Goal: Task Accomplishment & Management: Use online tool/utility

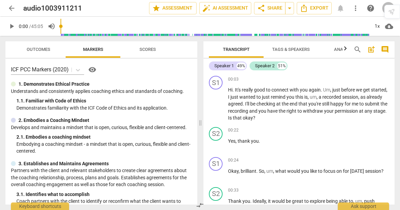
scroll to position [7053, 0]
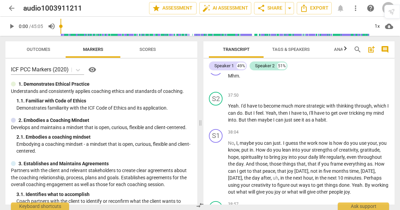
click at [11, 8] on span "arrow_back" at bounding box center [12, 8] width 8 height 8
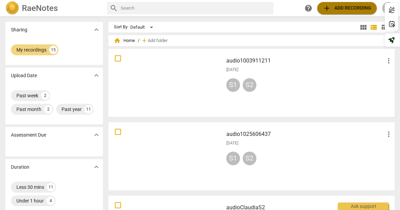
click at [330, 8] on span "add" at bounding box center [327, 8] width 8 height 8
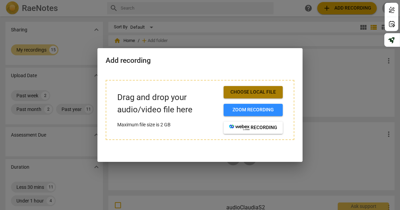
click at [266, 92] on span "Choose local file" at bounding box center [253, 92] width 48 height 7
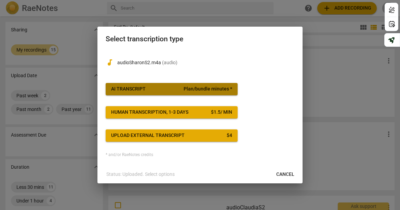
click at [201, 90] on span "Plan/bundle minutes *" at bounding box center [208, 89] width 49 height 7
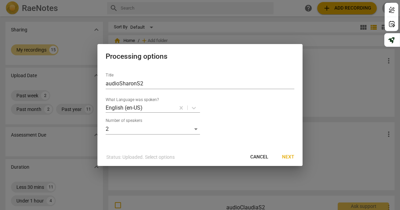
click at [288, 157] on span "Next" at bounding box center [288, 157] width 12 height 7
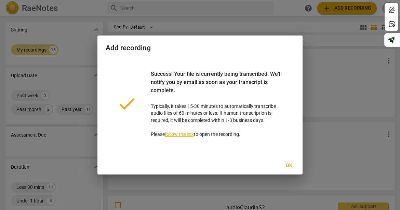
click at [289, 167] on span "Ok" at bounding box center [289, 165] width 11 height 7
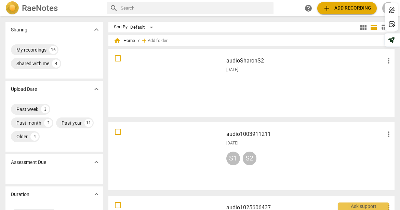
click at [259, 60] on h3 "audioSharonS2" at bounding box center [305, 61] width 159 height 8
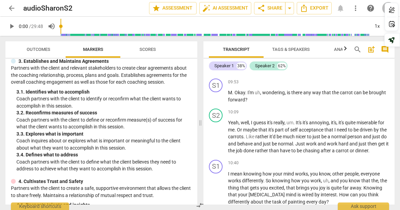
scroll to position [2129, 0]
